Goal: Information Seeking & Learning: Find specific fact

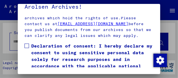
scroll to position [169, 0]
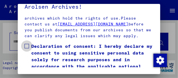
click at [27, 44] on span at bounding box center [26, 46] width 4 height 4
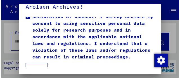
scroll to position [201, 0]
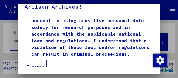
click at [37, 60] on button "I agree" at bounding box center [35, 66] width 22 height 13
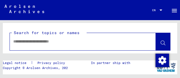
click at [41, 42] on input "text" at bounding box center [77, 42] width 129 height 6
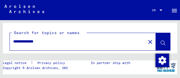
type input "**********"
click at [160, 43] on icon at bounding box center [162, 43] width 5 height 5
click at [160, 41] on icon at bounding box center [162, 43] width 5 height 5
click at [51, 41] on input "**********" at bounding box center [77, 42] width 129 height 6
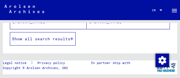
scroll to position [98, 0]
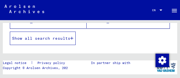
click at [58, 39] on span "Show all search results" at bounding box center [41, 38] width 58 height 5
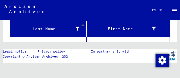
scroll to position [70, 0]
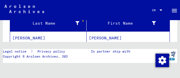
click at [91, 39] on mat-cell "[PERSON_NAME]" at bounding box center [128, 38] width 83 height 14
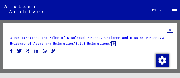
click at [47, 43] on link "3.1 Evidence of Abode and Emigration" at bounding box center [89, 41] width 158 height 10
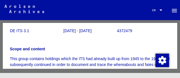
scroll to position [70, 0]
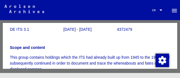
click at [24, 33] on p "DE ITS 3.1" at bounding box center [36, 30] width 53 height 6
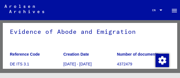
scroll to position [0, 0]
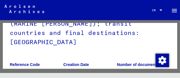
scroll to position [84, 0]
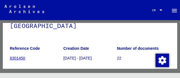
click at [117, 56] on p "22" at bounding box center [143, 59] width 53 height 6
click at [118, 43] on figure "Number of documents 22" at bounding box center [143, 54] width 53 height 25
click at [17, 50] on icon at bounding box center [23, 56] width 14 height 22
click at [22, 49] on icon at bounding box center [23, 56] width 14 height 22
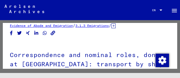
scroll to position [0, 0]
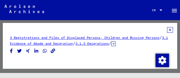
click at [63, 38] on link "3 Registrations and Files of Displaced Persons, Children and Missing Persons" at bounding box center [84, 38] width 149 height 4
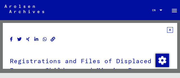
click at [22, 10] on img at bounding box center [24, 9] width 40 height 8
